Goal: Information Seeking & Learning: Learn about a topic

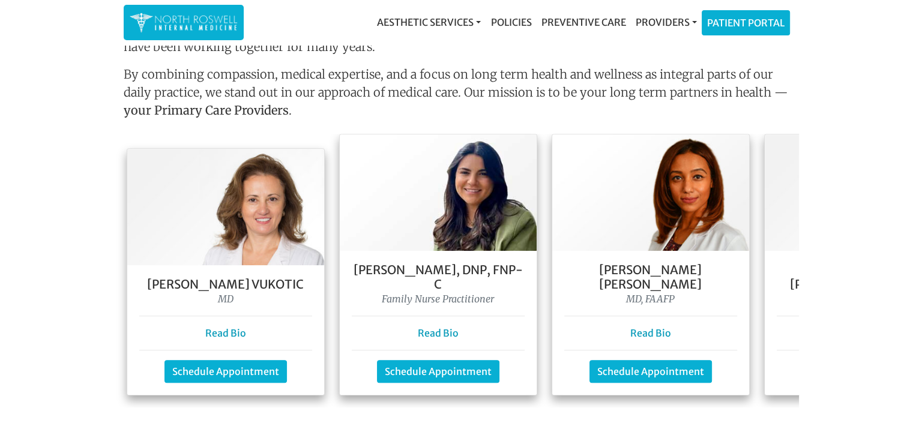
scroll to position [1027, 0]
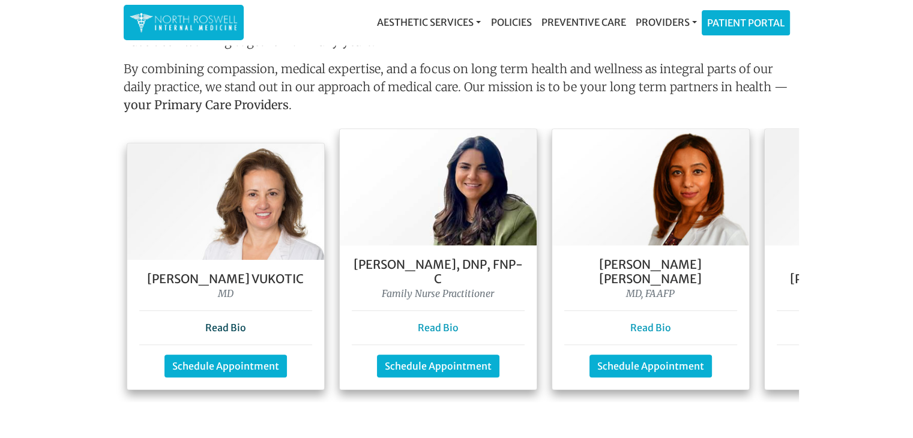
click at [233, 322] on link "Read Bio" at bounding box center [225, 328] width 41 height 12
click at [646, 322] on link "Read Bio" at bounding box center [650, 328] width 41 height 12
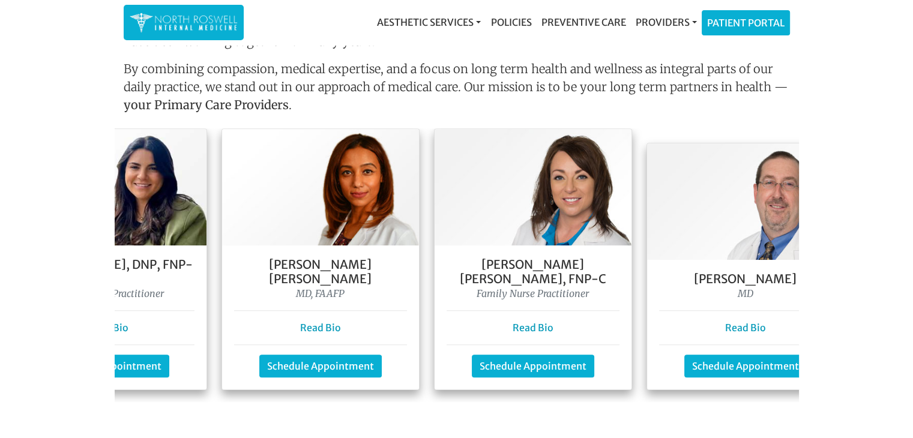
scroll to position [0, 386]
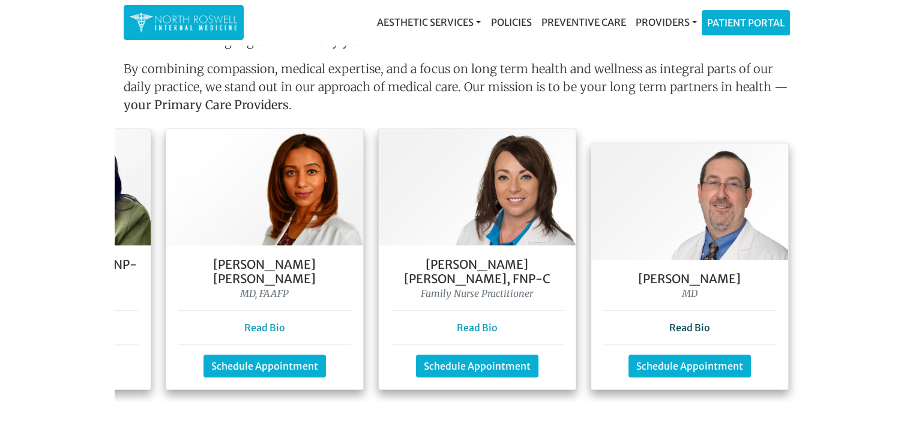
click at [671, 322] on link "Read Bio" at bounding box center [689, 328] width 41 height 12
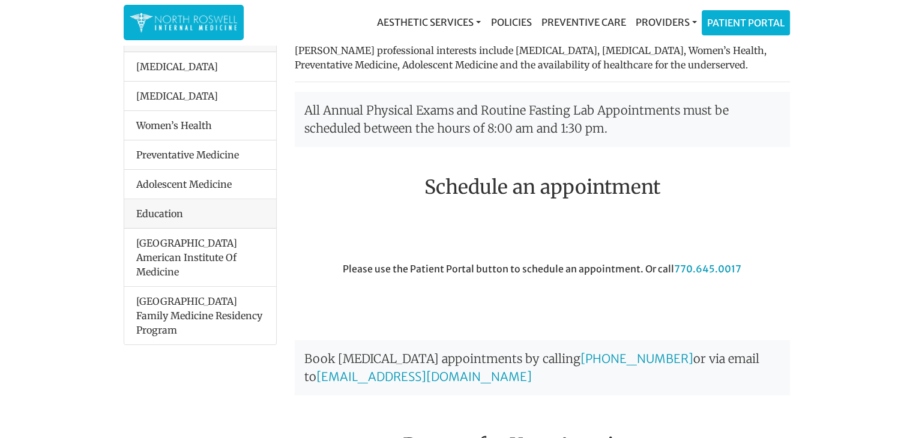
scroll to position [174, 0]
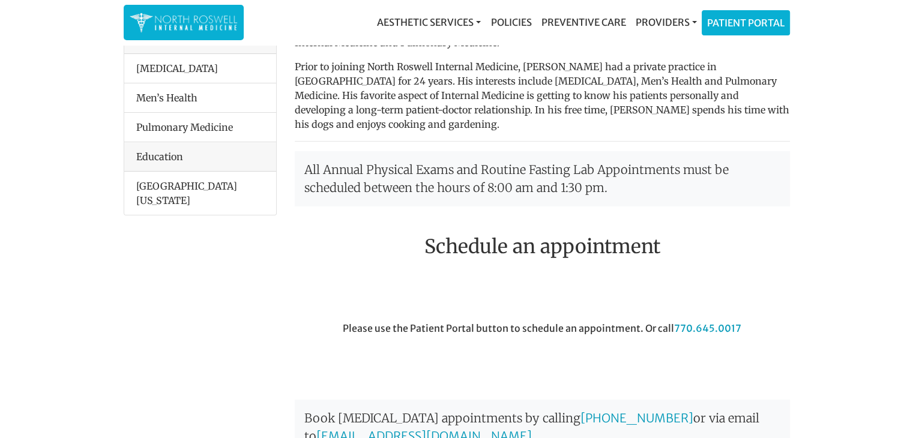
scroll to position [172, 0]
